Goal: Register for event/course

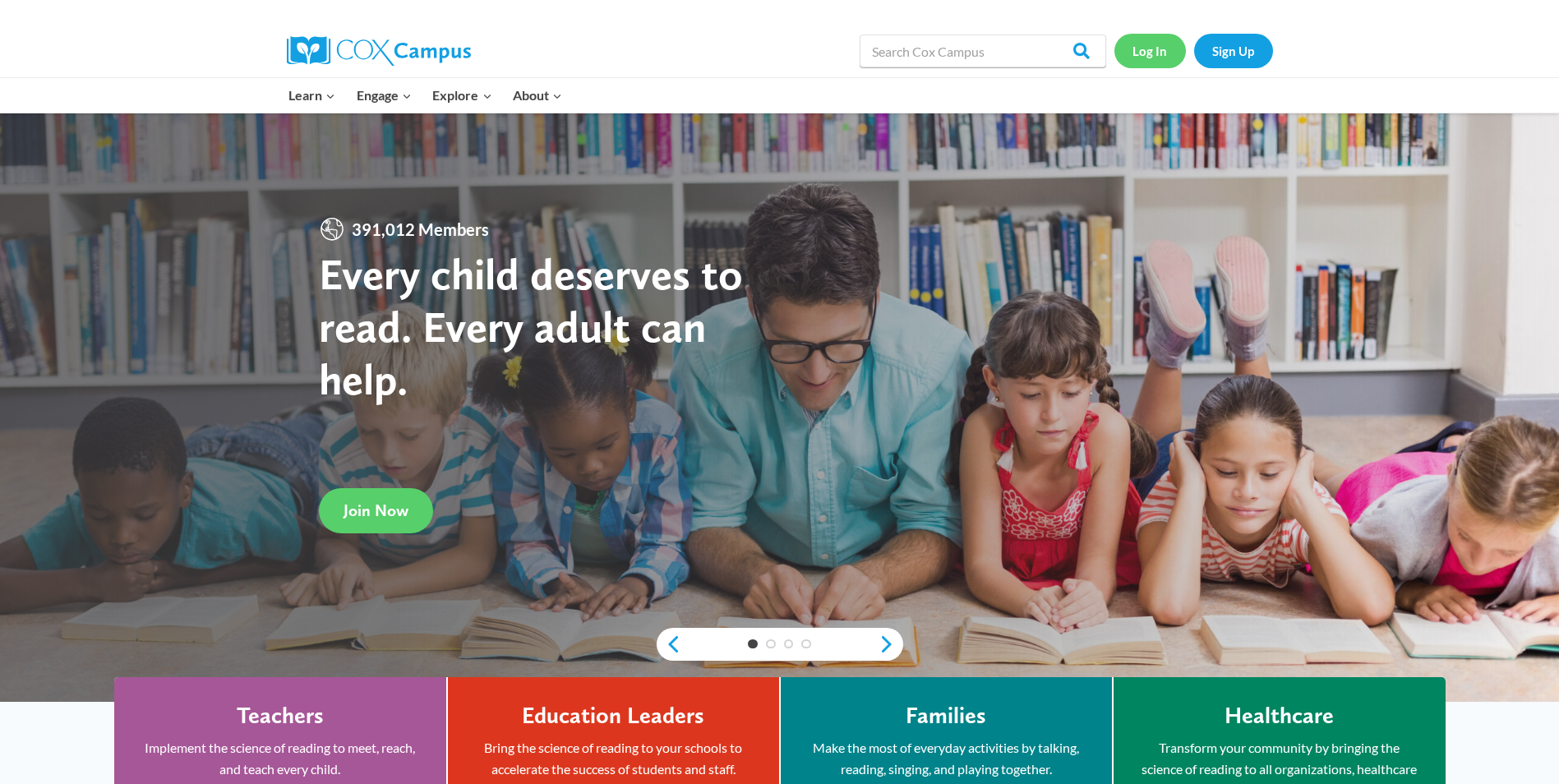
click at [1148, 53] on link "Log In" at bounding box center [1150, 50] width 71 height 33
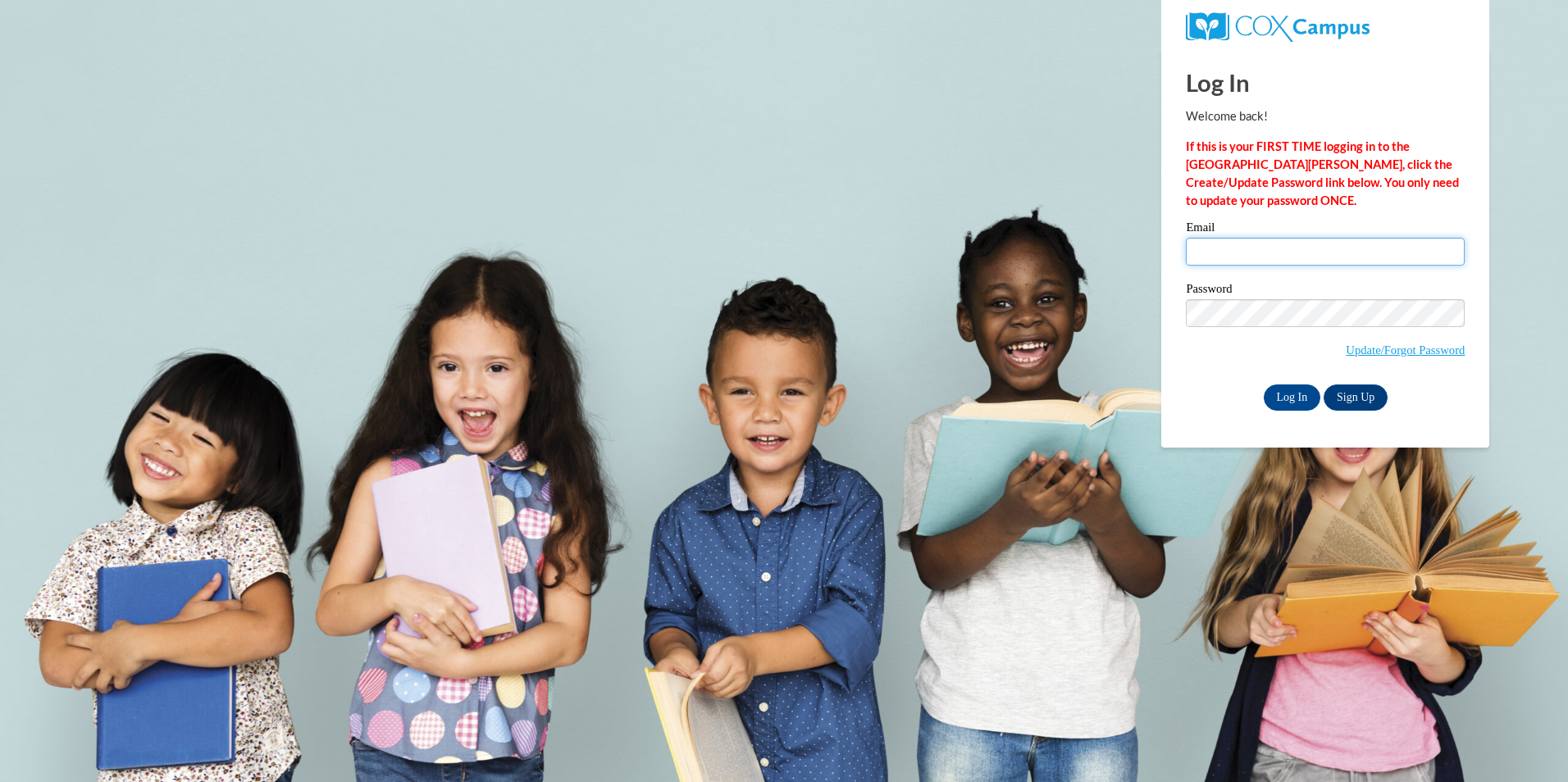
click at [1207, 246] on input "Email" at bounding box center [1326, 251] width 279 height 28
type input "b"
click at [1248, 253] on input "Email" at bounding box center [1326, 251] width 279 height 28
type input "leemrks602@gmail.com"
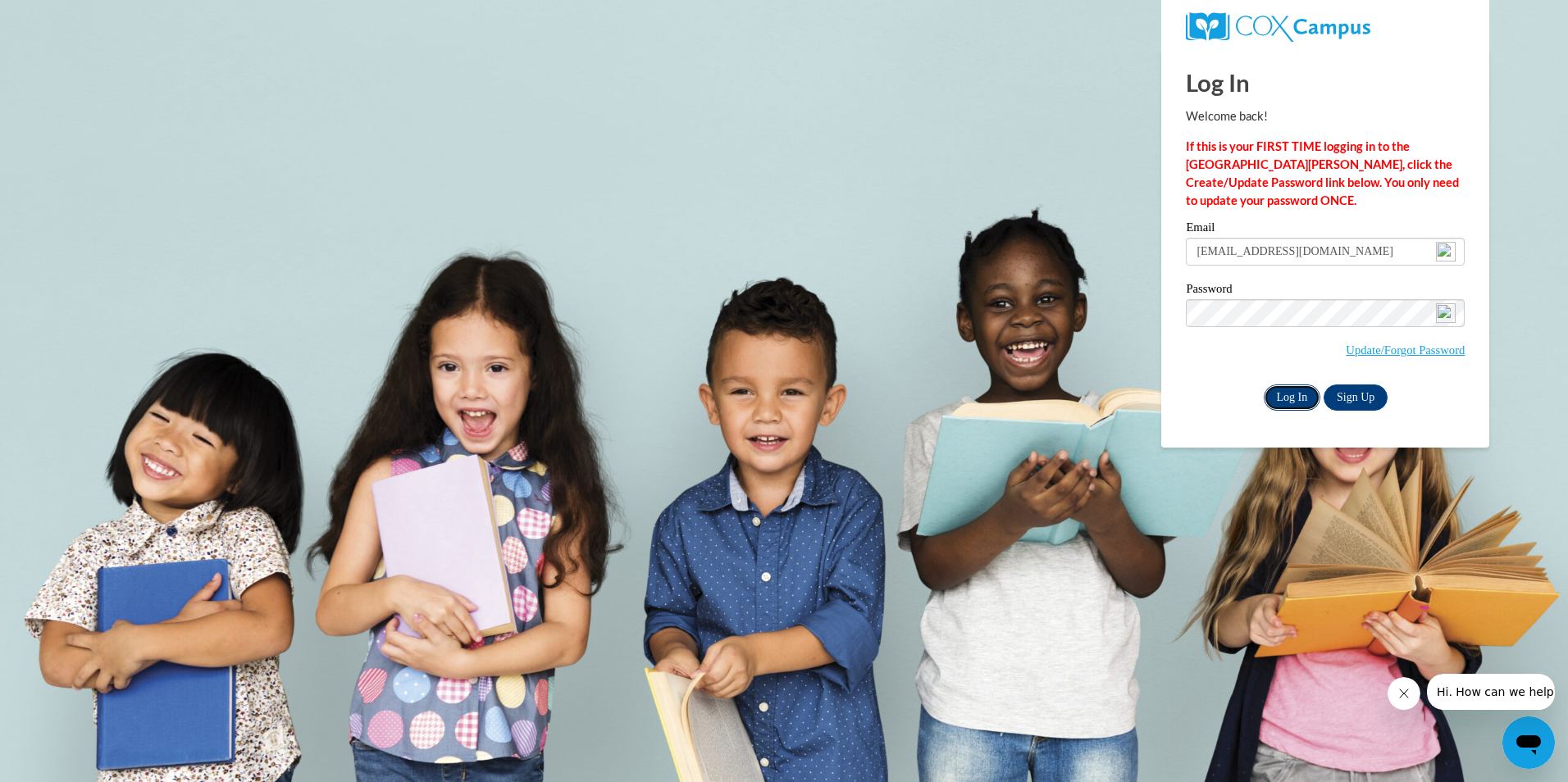
click at [1289, 390] on input "Log In" at bounding box center [1293, 397] width 58 height 26
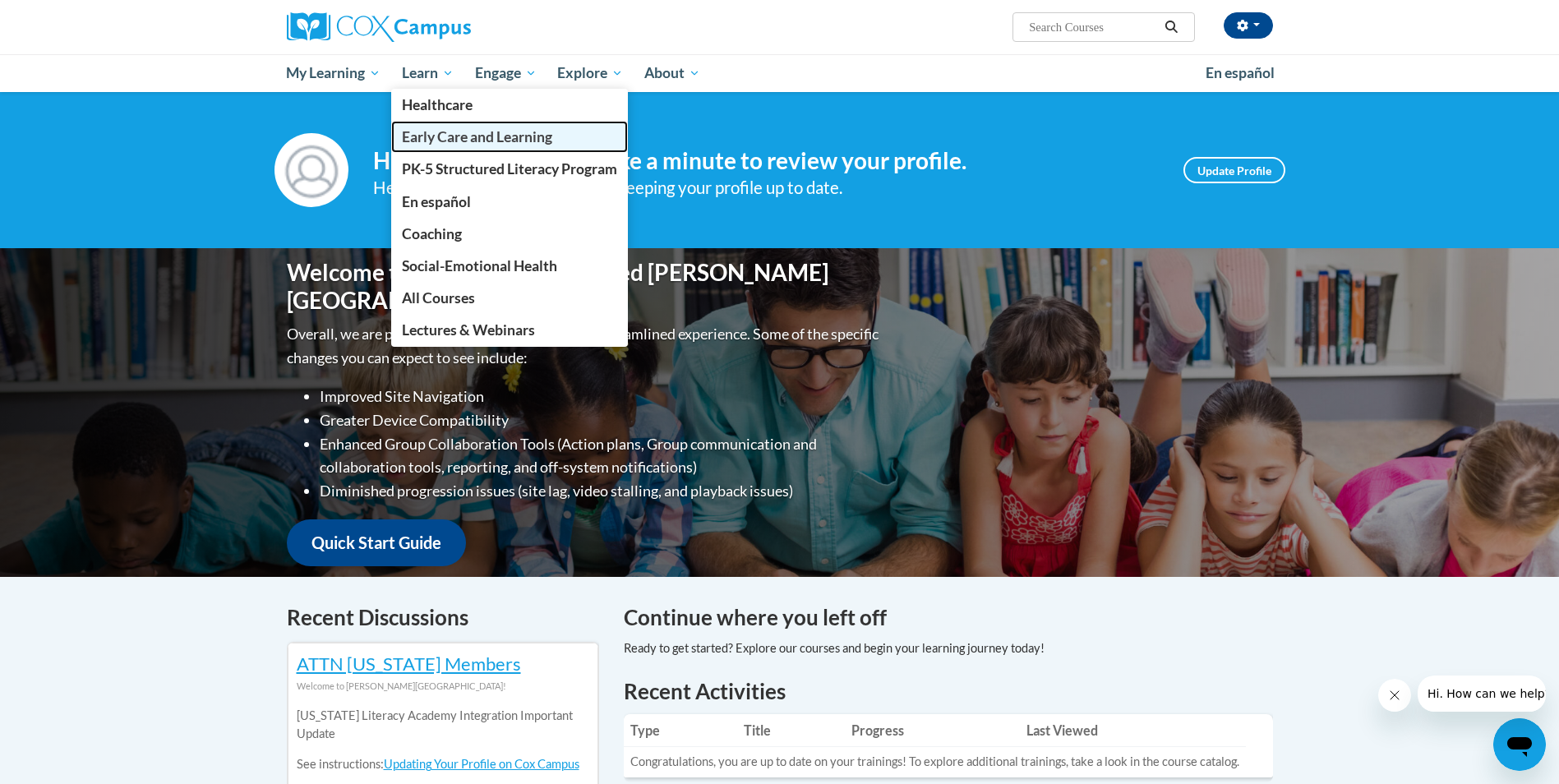
click at [424, 134] on span "Early Care and Learning" at bounding box center [477, 136] width 151 height 17
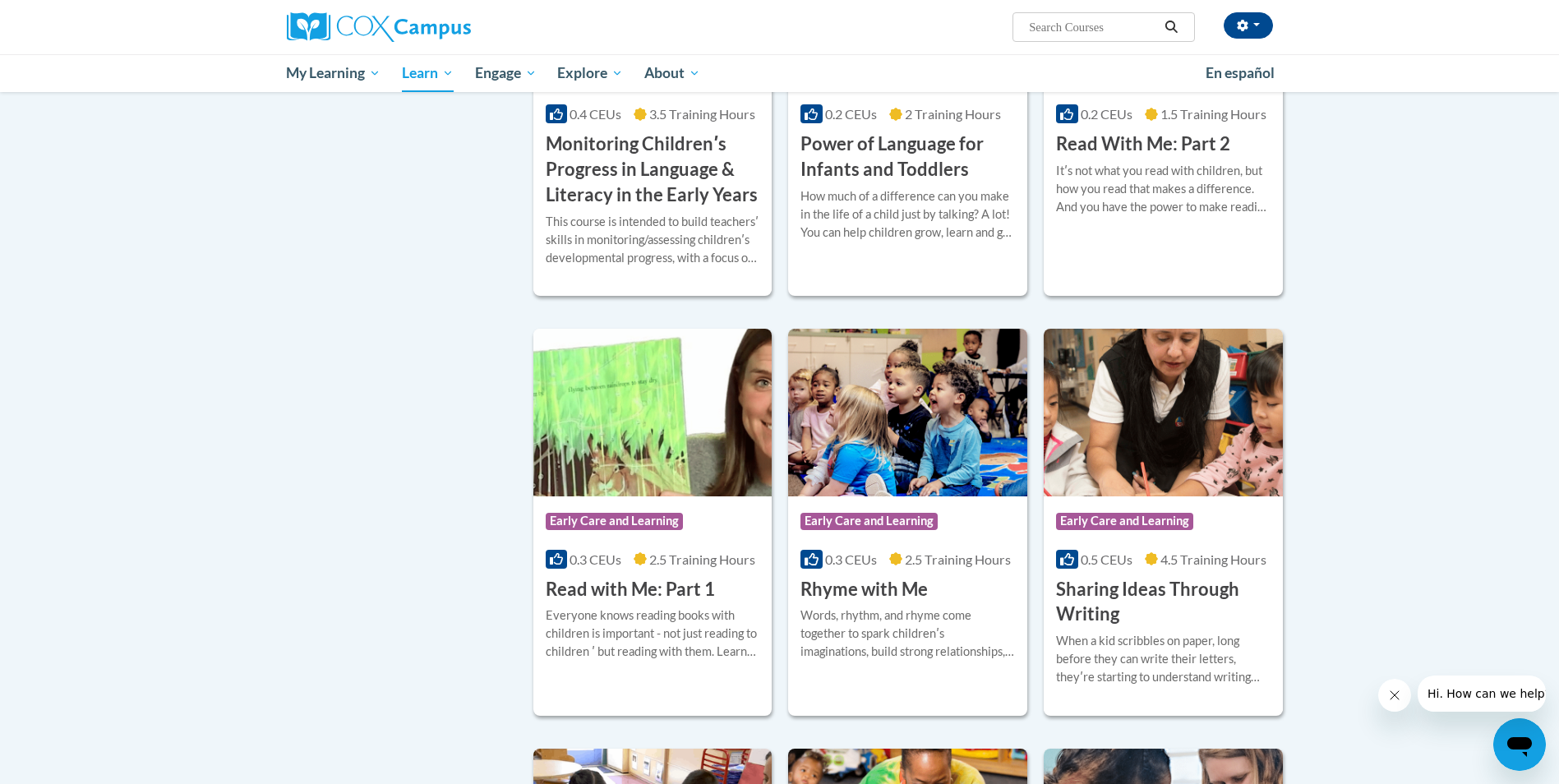
scroll to position [1562, 0]
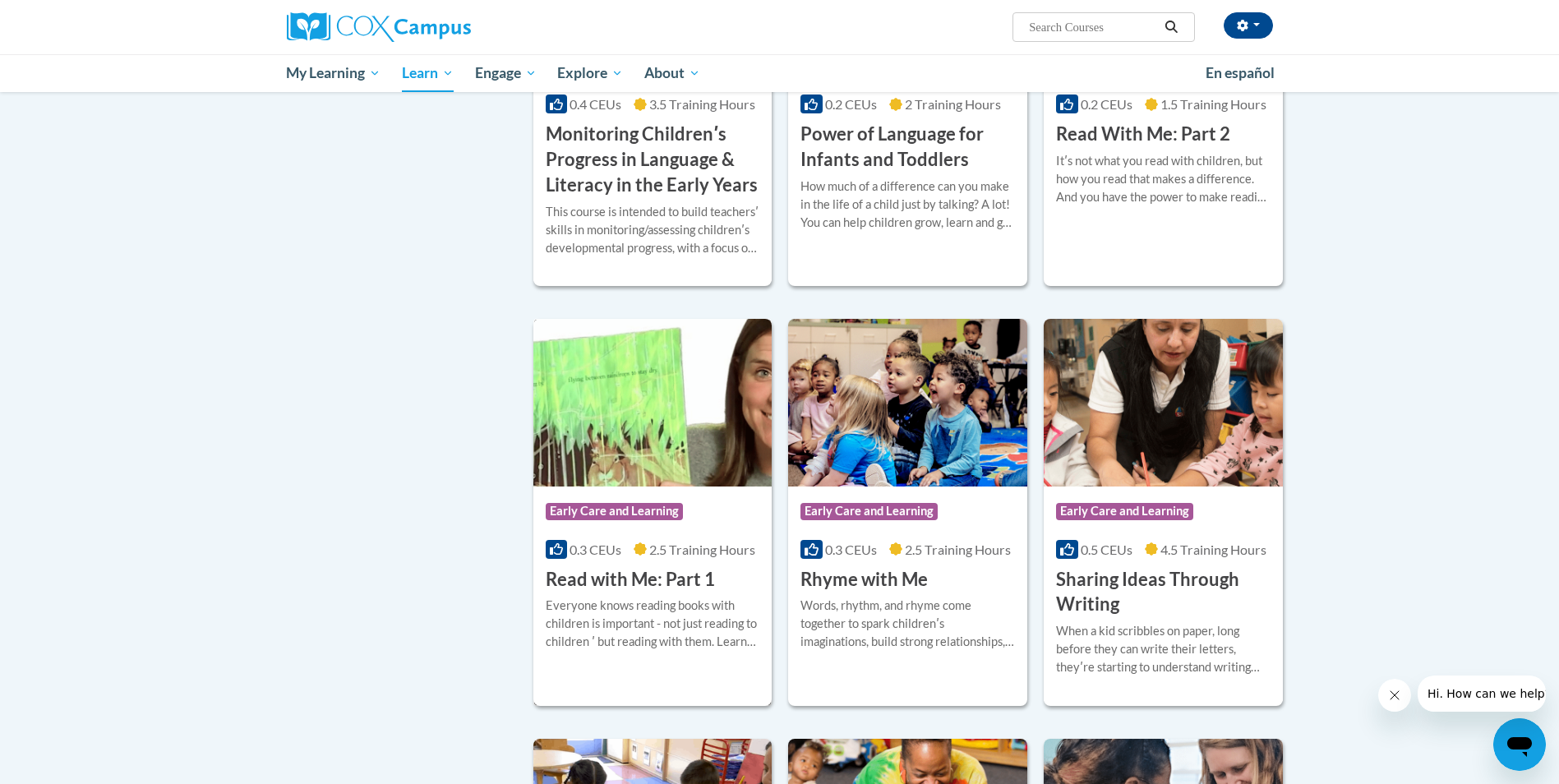
click at [670, 559] on div "0.3 CEUs 2.5 Training Hours" at bounding box center [653, 550] width 215 height 18
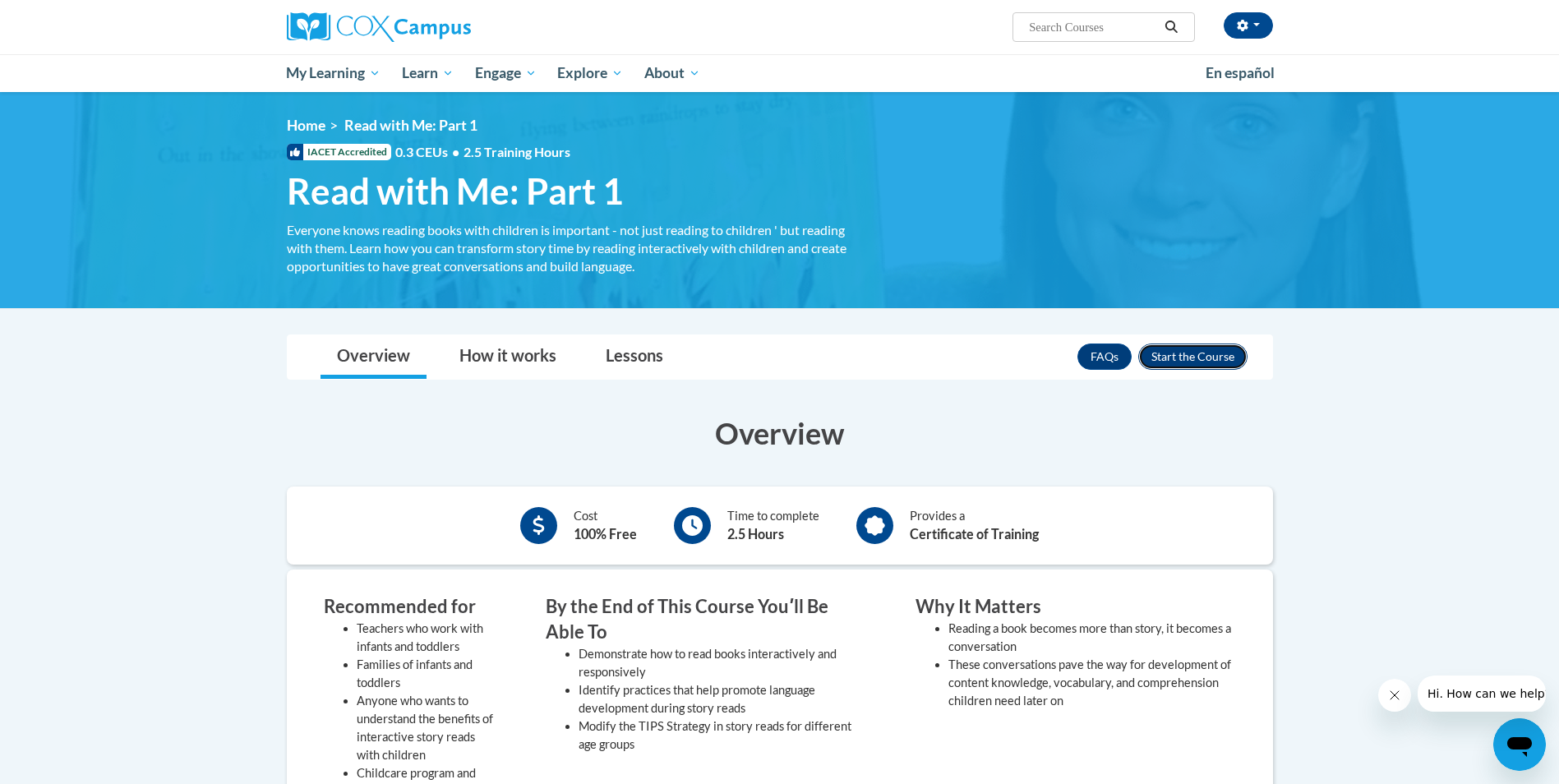
click at [1185, 356] on button "Enroll" at bounding box center [1193, 356] width 109 height 26
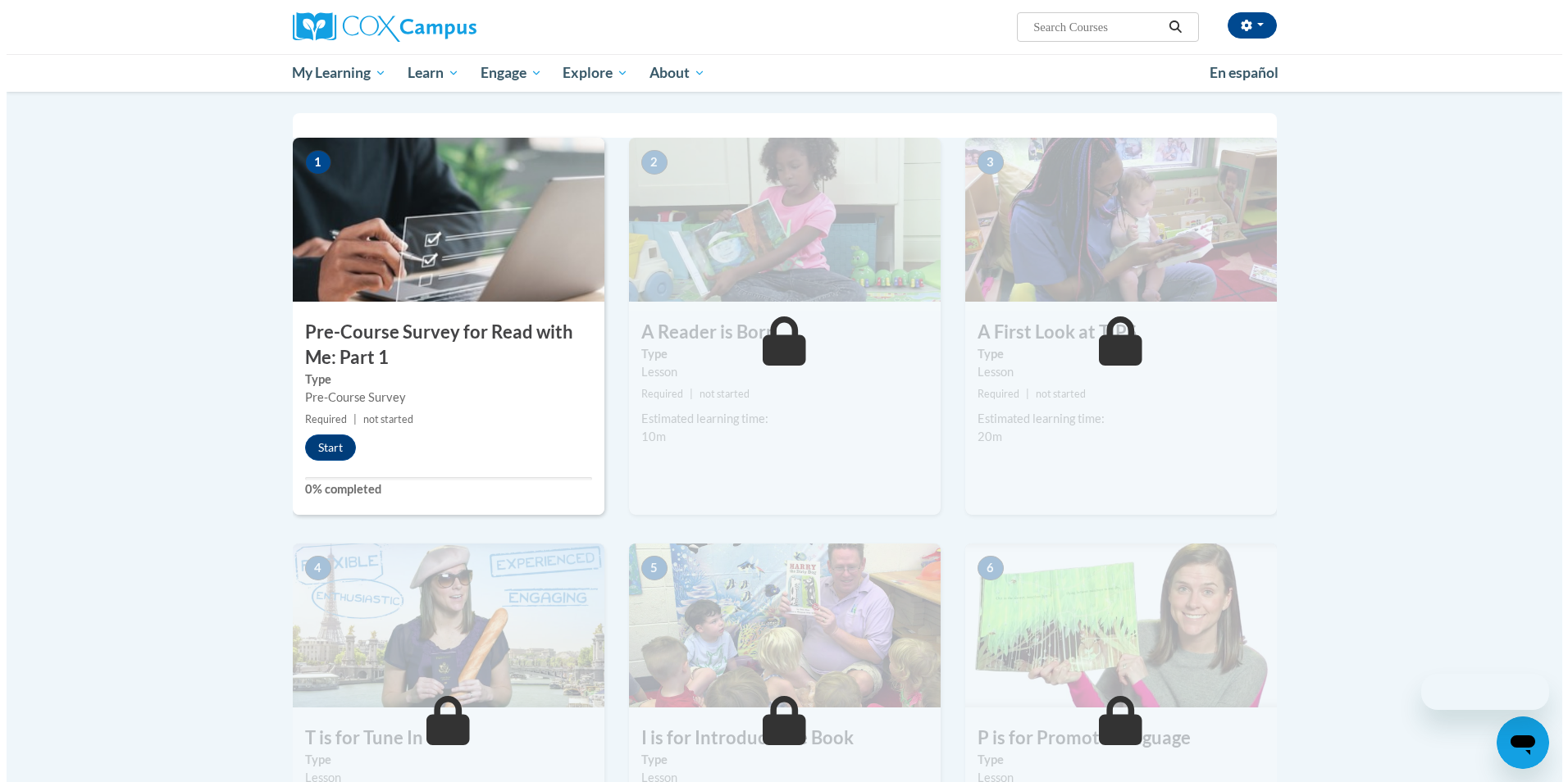
scroll to position [328, 0]
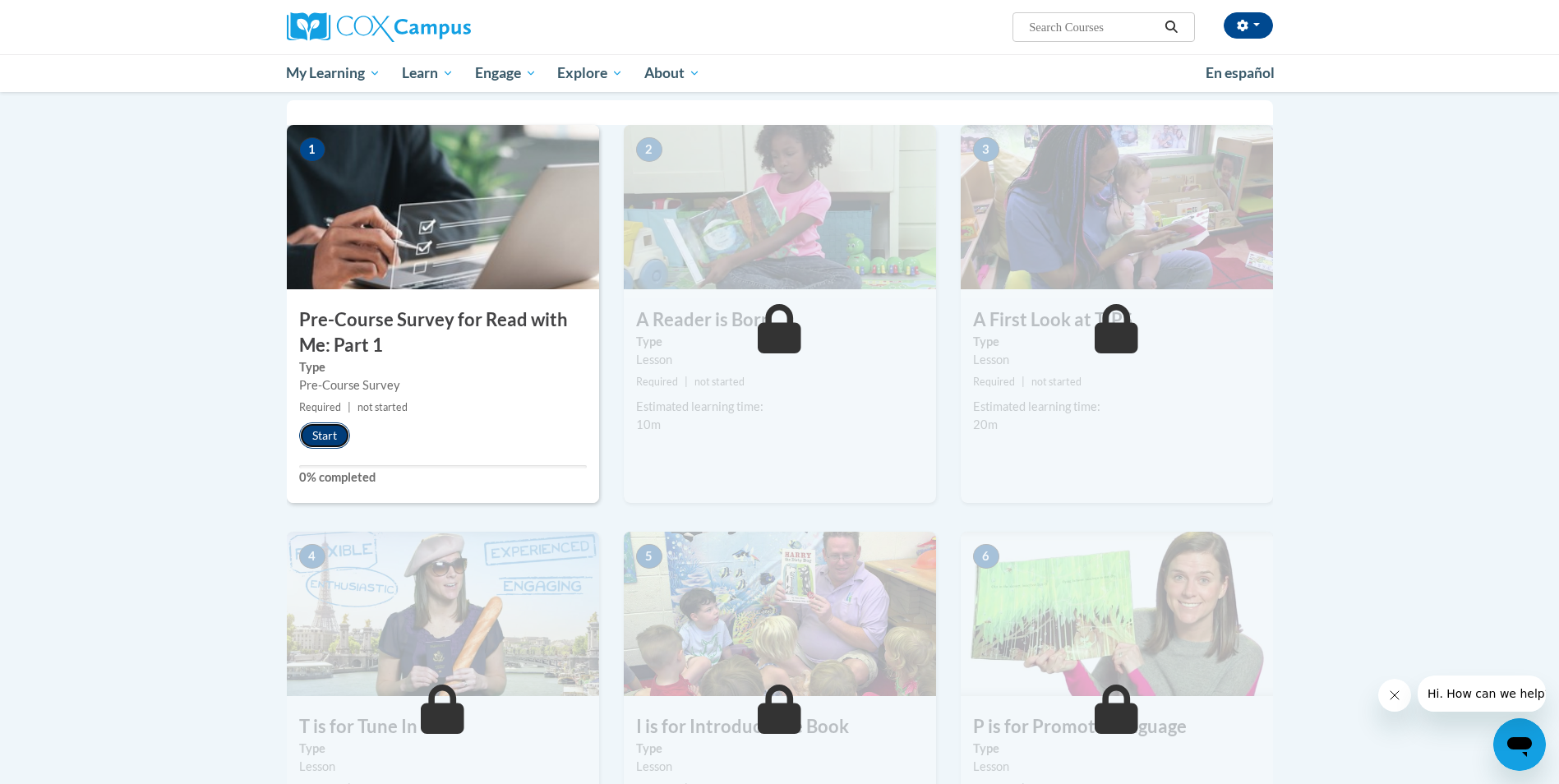
click at [332, 433] on button "Start" at bounding box center [325, 435] width 51 height 26
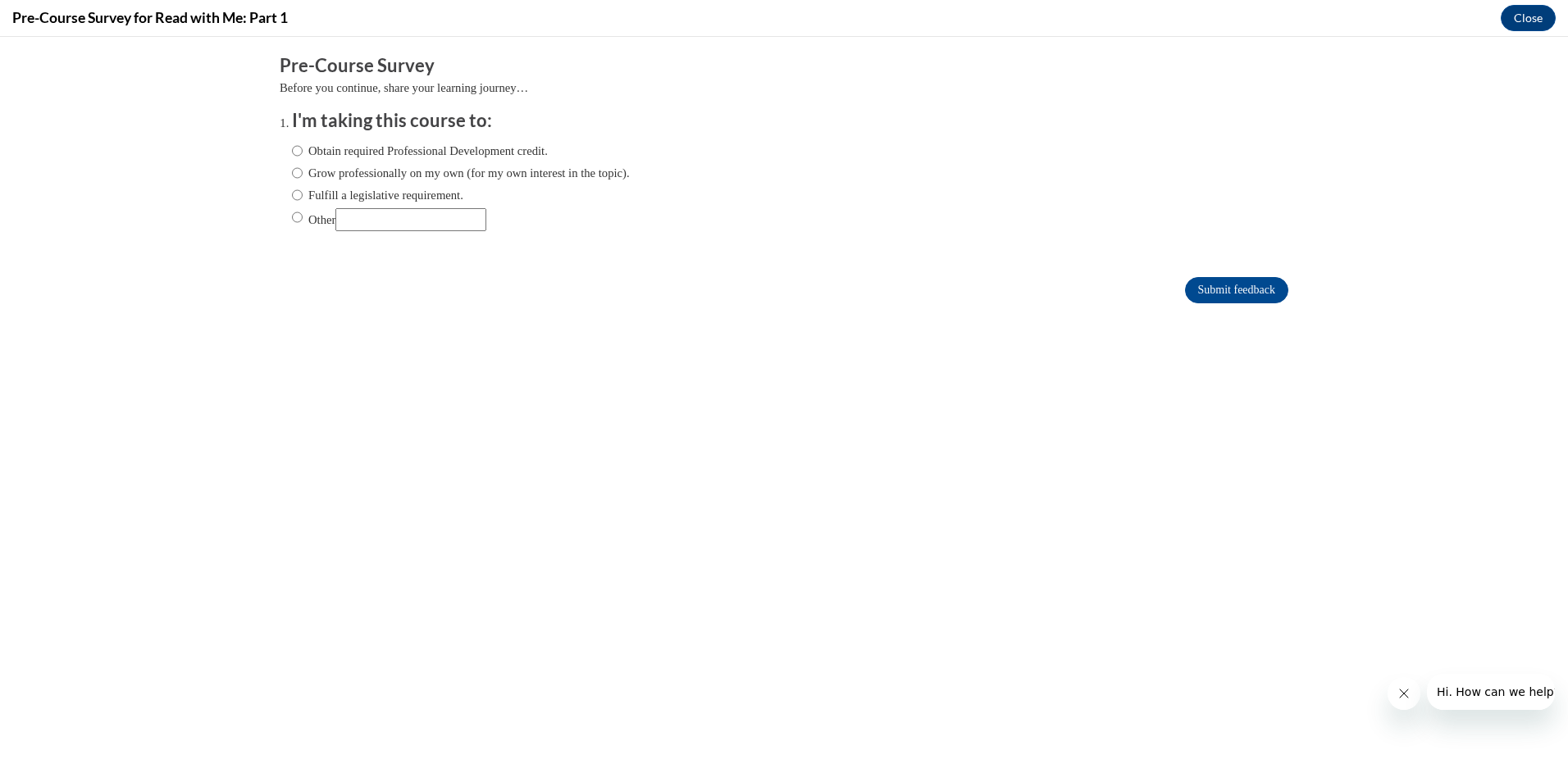
scroll to position [0, 0]
click at [292, 148] on label "Obtain required Professional Development credit." at bounding box center [419, 151] width 256 height 18
click at [292, 148] on input "Obtain required Professional Development credit." at bounding box center [297, 151] width 11 height 18
radio input "true"
click at [1229, 292] on input "Submit feedback" at bounding box center [1237, 290] width 104 height 26
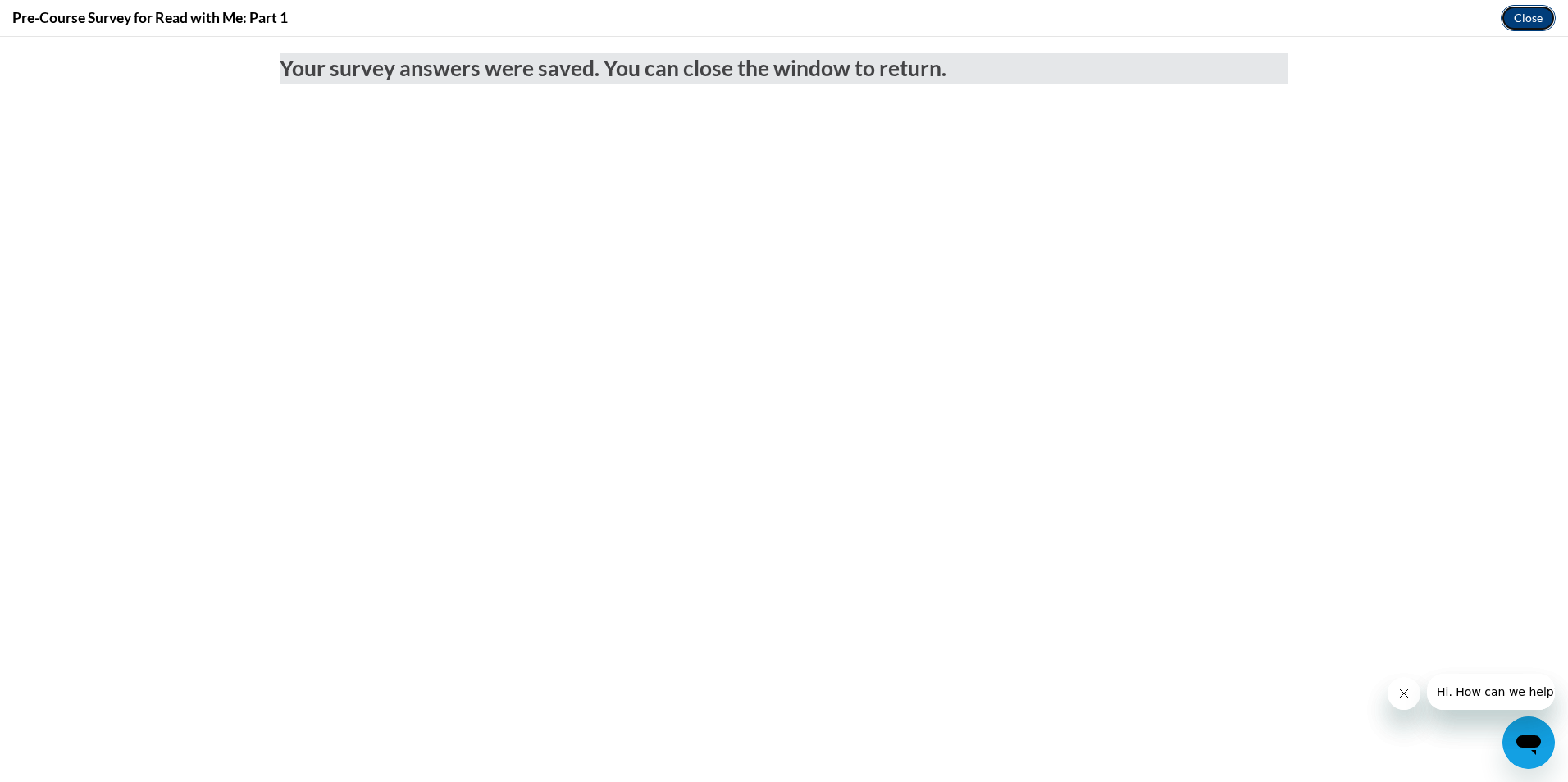
click at [1510, 14] on button "Close" at bounding box center [1527, 17] width 55 height 26
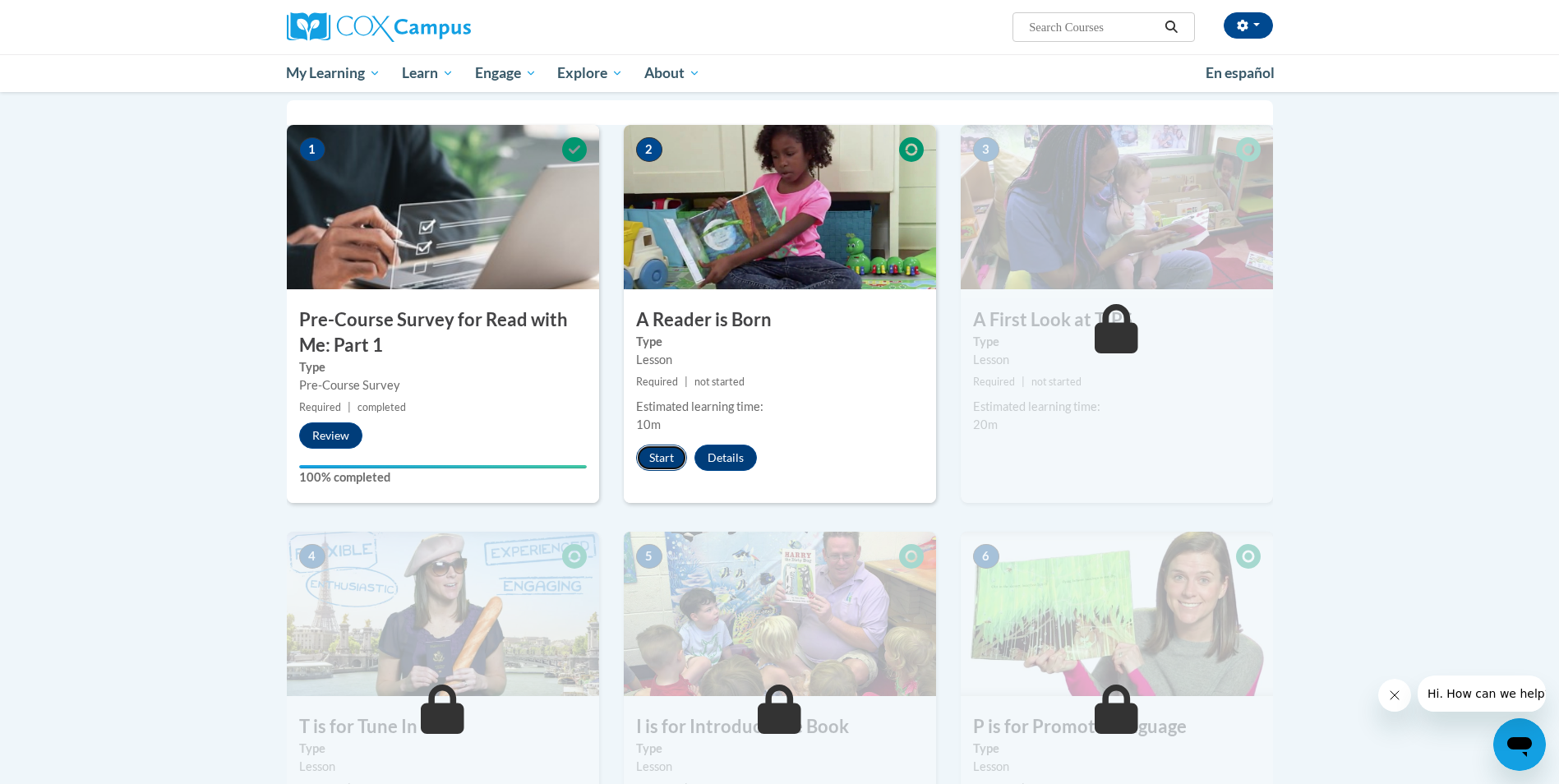
click at [658, 466] on button "Start" at bounding box center [661, 457] width 51 height 26
